Goal: Use online tool/utility: Utilize a website feature to perform a specific function

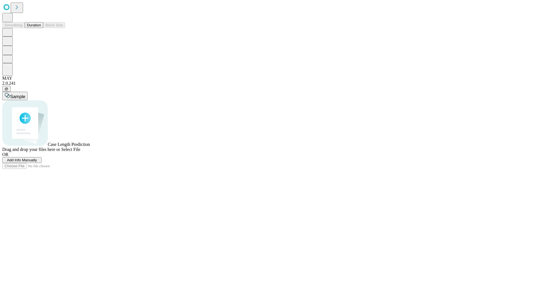
click at [41, 28] on button "Duration" at bounding box center [34, 25] width 19 height 6
click at [80, 152] on span "Select File" at bounding box center [70, 149] width 19 height 5
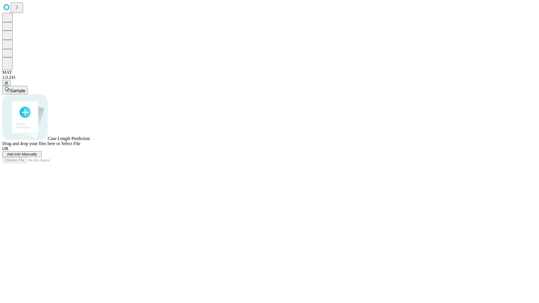
click at [80, 146] on span "Select File" at bounding box center [70, 143] width 19 height 5
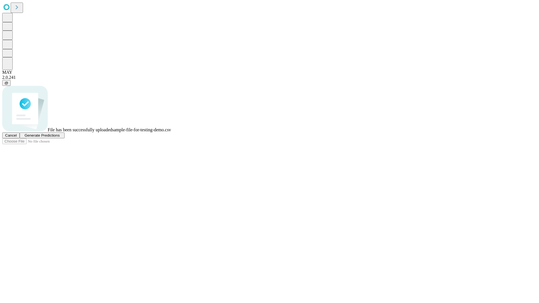
click at [59, 137] on span "Generate Predictions" at bounding box center [41, 135] width 35 height 4
